Goal: Information Seeking & Learning: Find specific fact

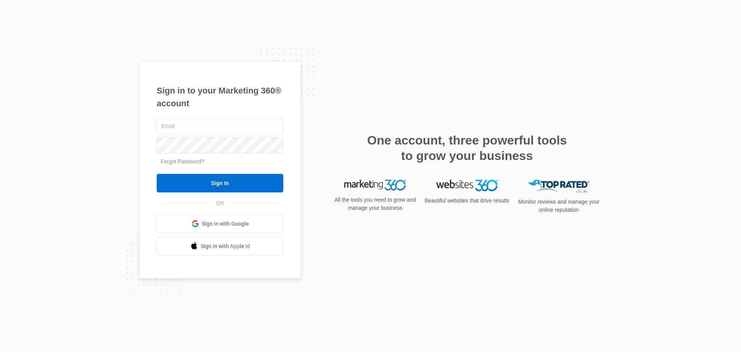
type input "[EMAIL_ADDRESS][DOMAIN_NAME]"
click at [241, 173] on form "info@sleeplittleton.com Forgot Password? Sign In" at bounding box center [220, 154] width 127 height 76
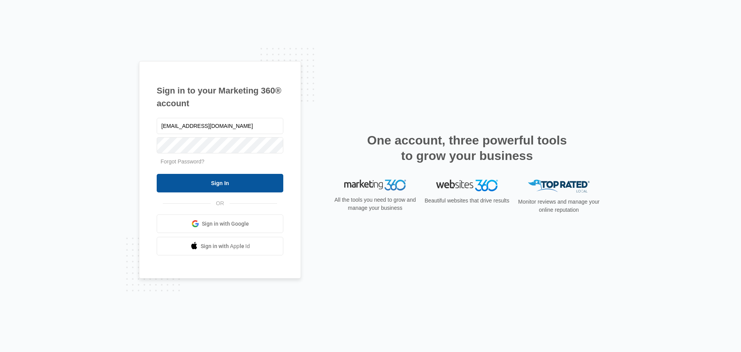
click at [241, 177] on input "Sign In" at bounding box center [220, 183] width 127 height 19
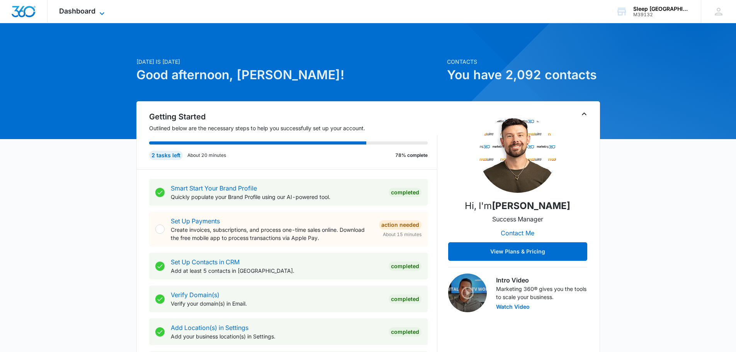
click at [90, 8] on span "Dashboard" at bounding box center [77, 11] width 36 height 8
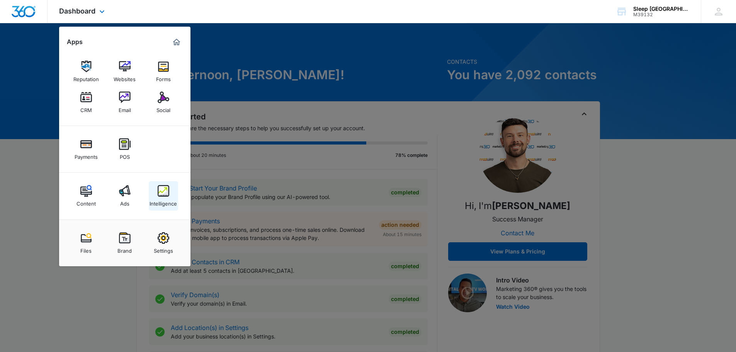
click at [161, 188] on img at bounding box center [164, 191] width 12 height 12
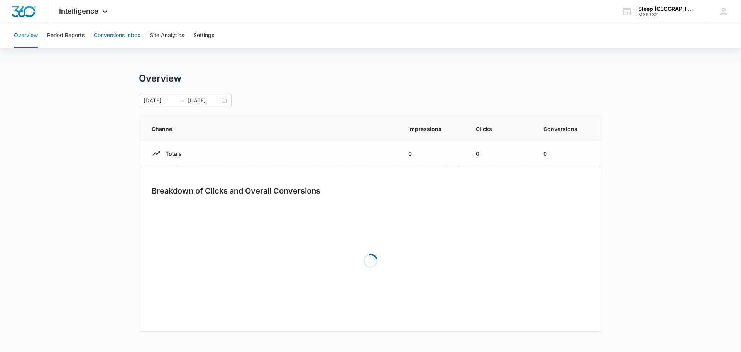
click at [124, 37] on button "Conversions Inbox" at bounding box center [117, 35] width 47 height 25
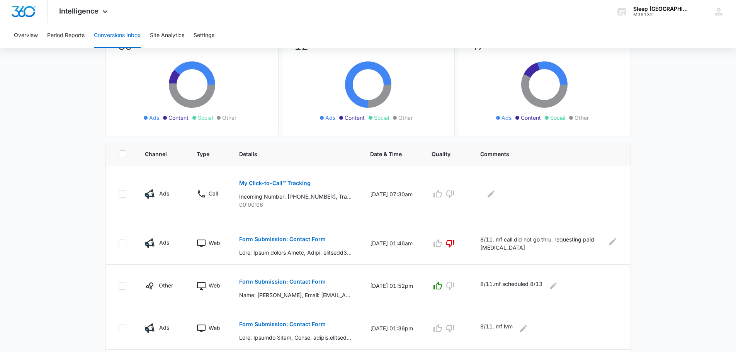
scroll to position [90, 0]
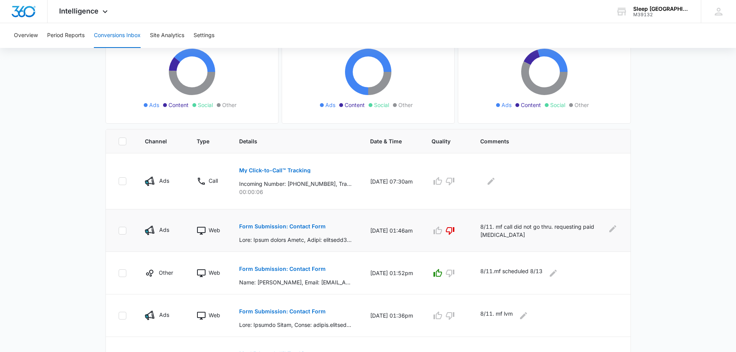
click at [287, 227] on p "Form Submission: Contact Form" at bounding box center [282, 226] width 86 height 5
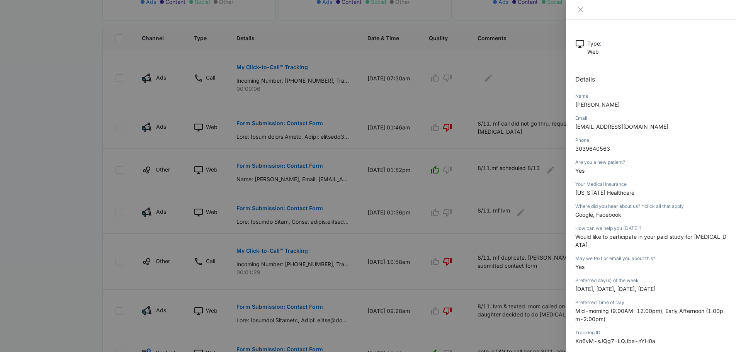
scroll to position [39, 0]
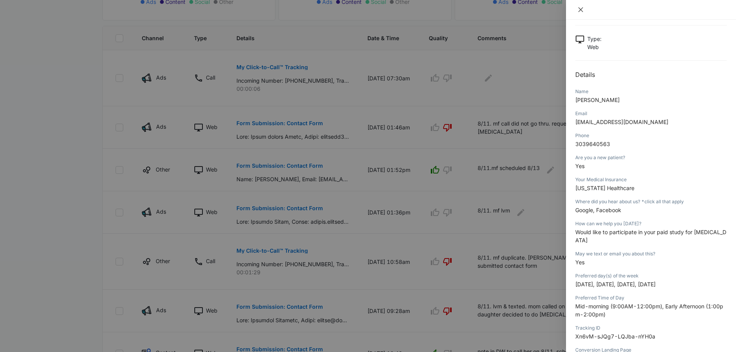
click at [579, 12] on icon "close" at bounding box center [580, 9] width 5 height 5
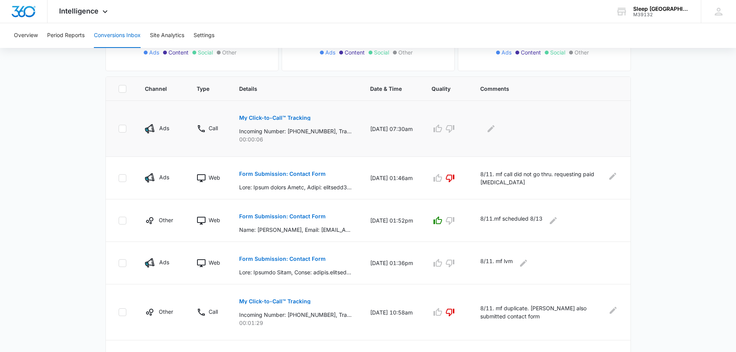
scroll to position [142, 0]
click at [305, 120] on p "My Click-to-Call™ Tracking" at bounding box center [274, 118] width 71 height 5
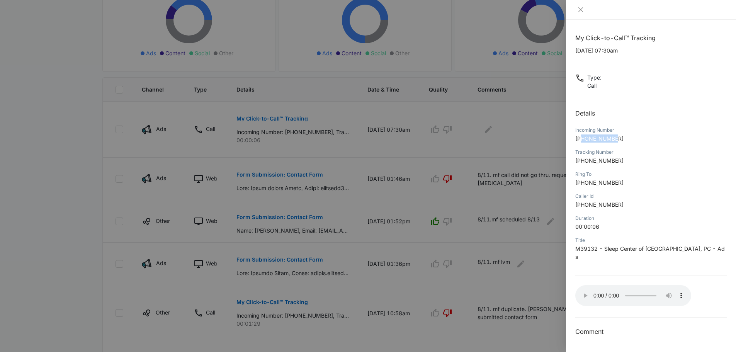
drag, startPoint x: 619, startPoint y: 137, endPoint x: 588, endPoint y: 139, distance: 31.3
click at [583, 139] on p "[PHONE_NUMBER]" at bounding box center [650, 138] width 151 height 8
copy span "3032460084"
click at [651, 148] on div "Tracking Number [PHONE_NUMBER]" at bounding box center [650, 159] width 151 height 22
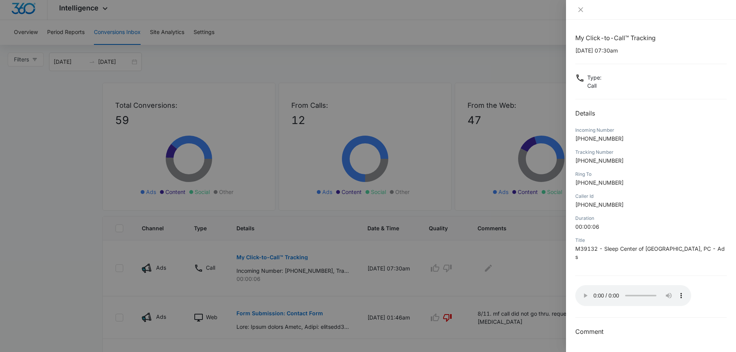
scroll to position [0, 0]
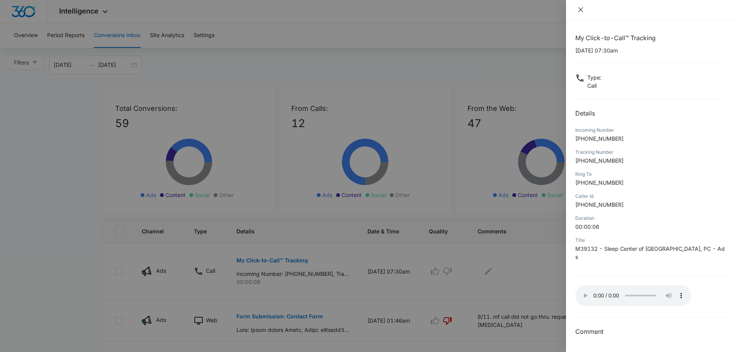
click at [578, 11] on icon "close" at bounding box center [580, 10] width 6 height 6
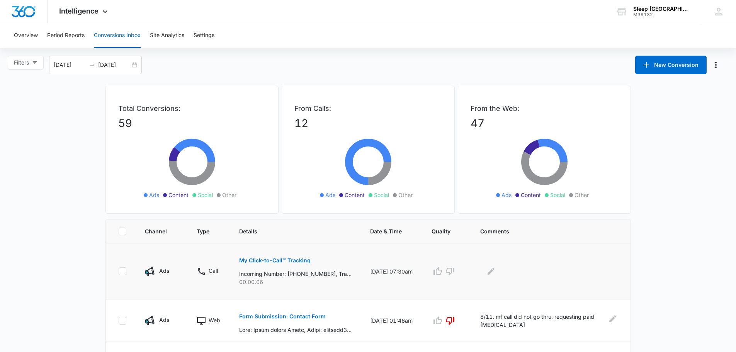
click at [295, 258] on p "My Click-to-Call™ Tracking" at bounding box center [274, 260] width 71 height 5
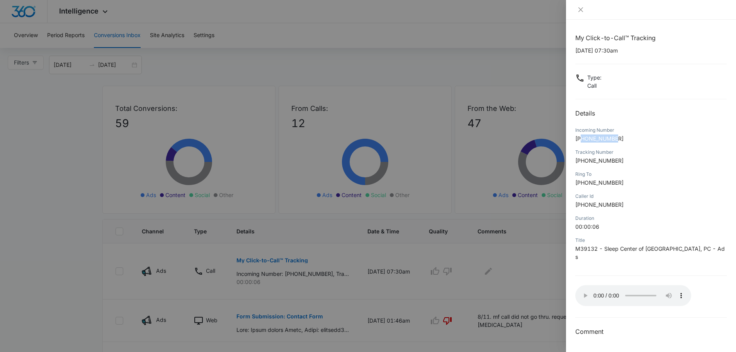
drag, startPoint x: 621, startPoint y: 136, endPoint x: 583, endPoint y: 141, distance: 37.7
click at [583, 141] on p "[PHONE_NUMBER]" at bounding box center [650, 138] width 151 height 8
copy span "3032460084"
